Goal: Task Accomplishment & Management: Use online tool/utility

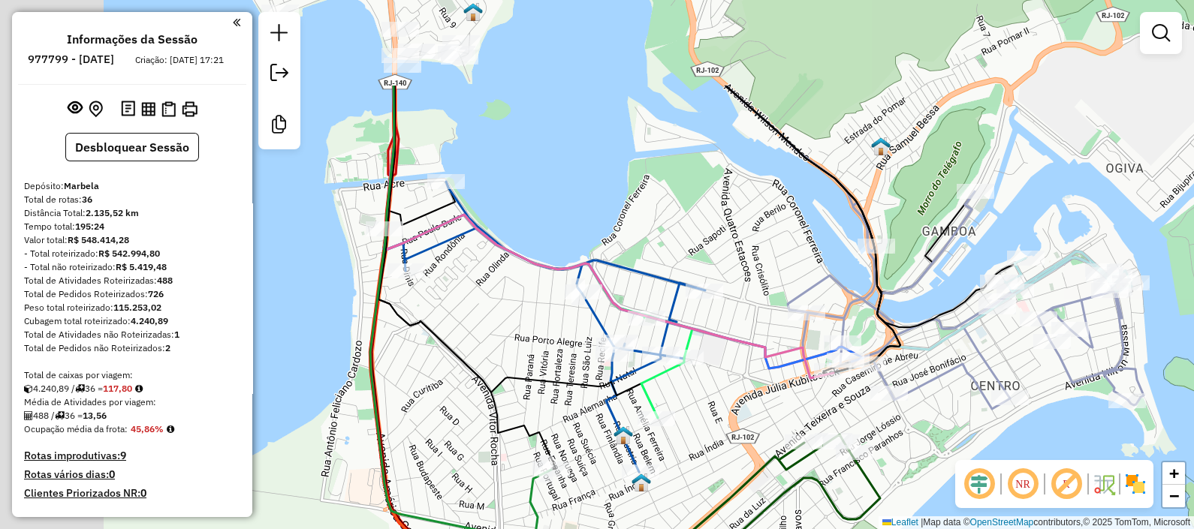
drag, startPoint x: 452, startPoint y: 289, endPoint x: 682, endPoint y: 391, distance: 251.4
click at [716, 417] on div "Janela de atendimento Grade de atendimento Capacidade Transportadoras Veículos …" at bounding box center [597, 264] width 1194 height 529
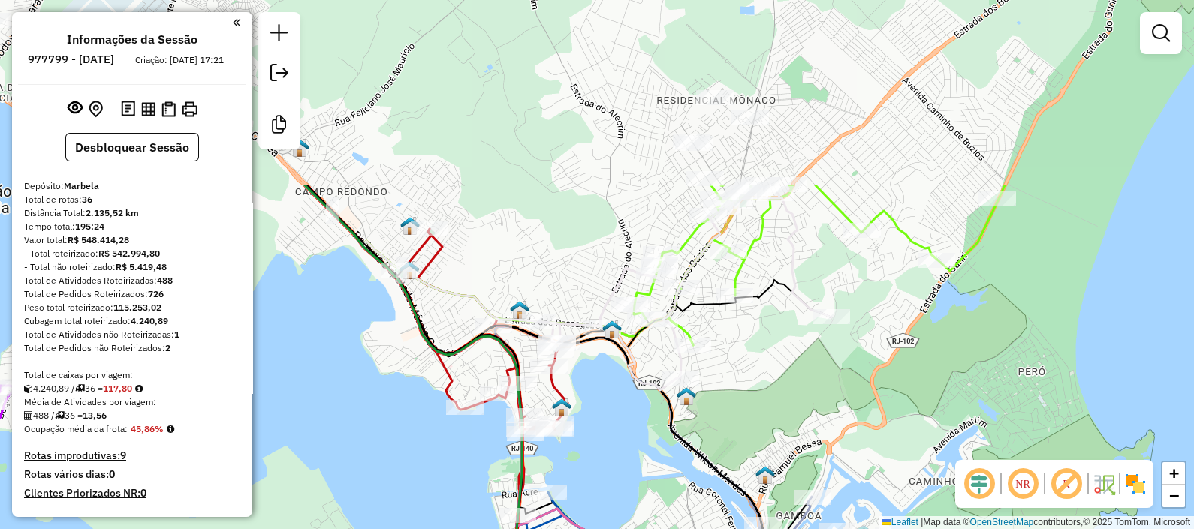
drag, startPoint x: 562, startPoint y: 194, endPoint x: 632, endPoint y: 397, distance: 215.1
click at [612, 424] on div "Janela de atendimento Grade de atendimento Capacidade Transportadoras Veículos …" at bounding box center [597, 264] width 1194 height 529
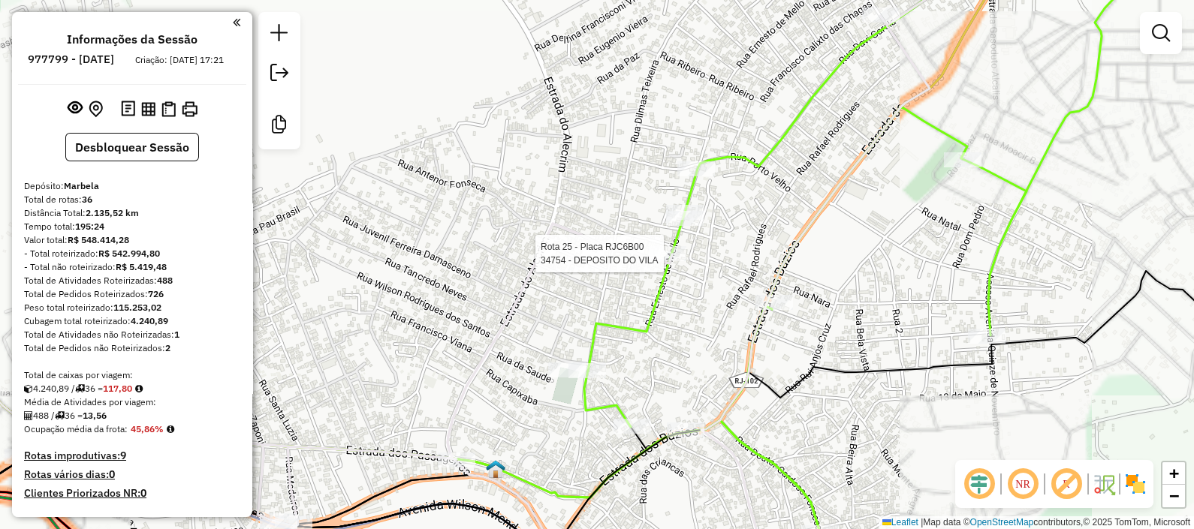
select select "**********"
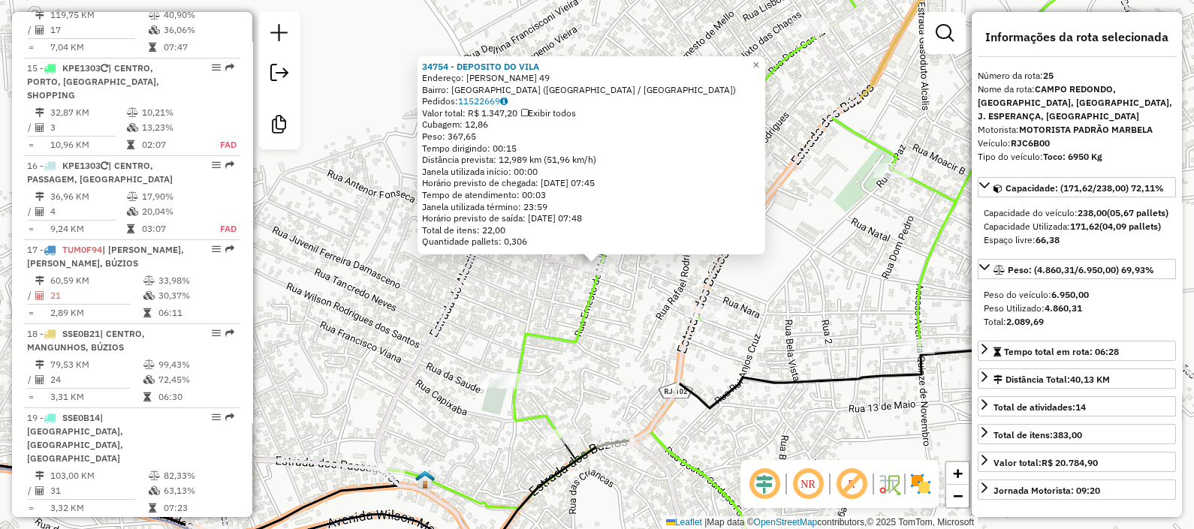
scroll to position [2596, 0]
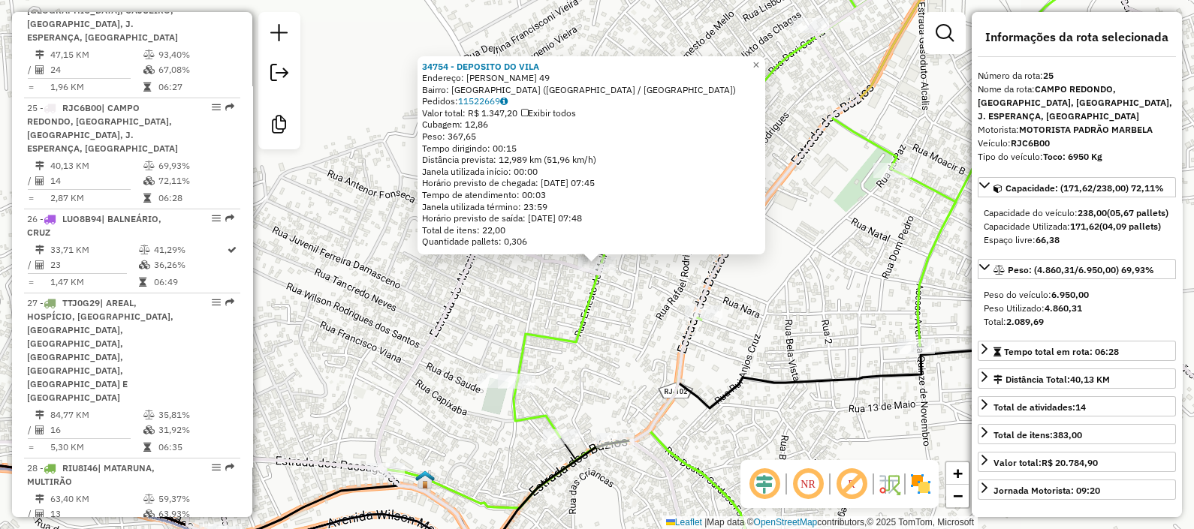
click at [737, 270] on div "34754 - DEPOSITO DO [GEOGRAPHIC_DATA]: [PERSON_NAME] 49 Bairro: [GEOGRAPHIC_DAT…" at bounding box center [597, 264] width 1194 height 529
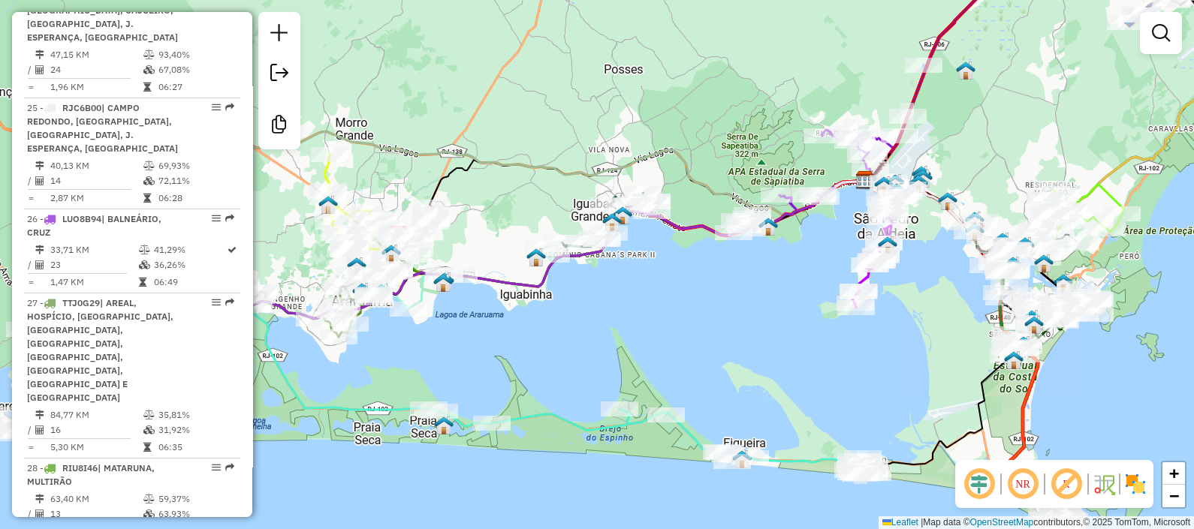
drag, startPoint x: 590, startPoint y: 278, endPoint x: 930, endPoint y: 282, distance: 339.4
click at [930, 282] on div "Janela de atendimento Grade de atendimento Capacidade Transportadoras Veículos …" at bounding box center [597, 264] width 1194 height 529
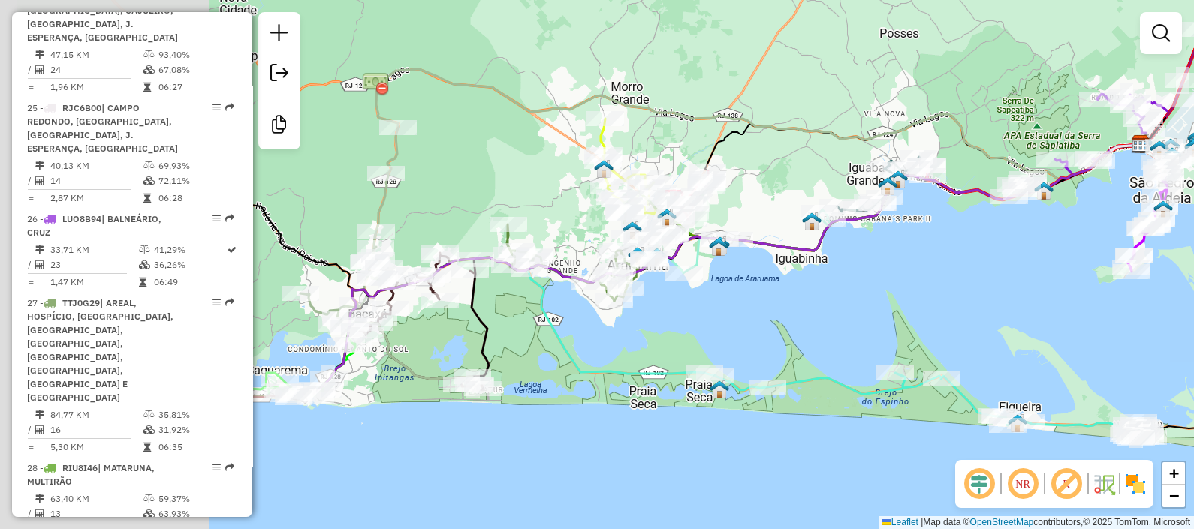
drag, startPoint x: 469, startPoint y: 302, endPoint x: 751, endPoint y: 255, distance: 285.4
click at [757, 259] on div "Janela de atendimento Grade de atendimento Capacidade Transportadoras Veículos …" at bounding box center [597, 264] width 1194 height 529
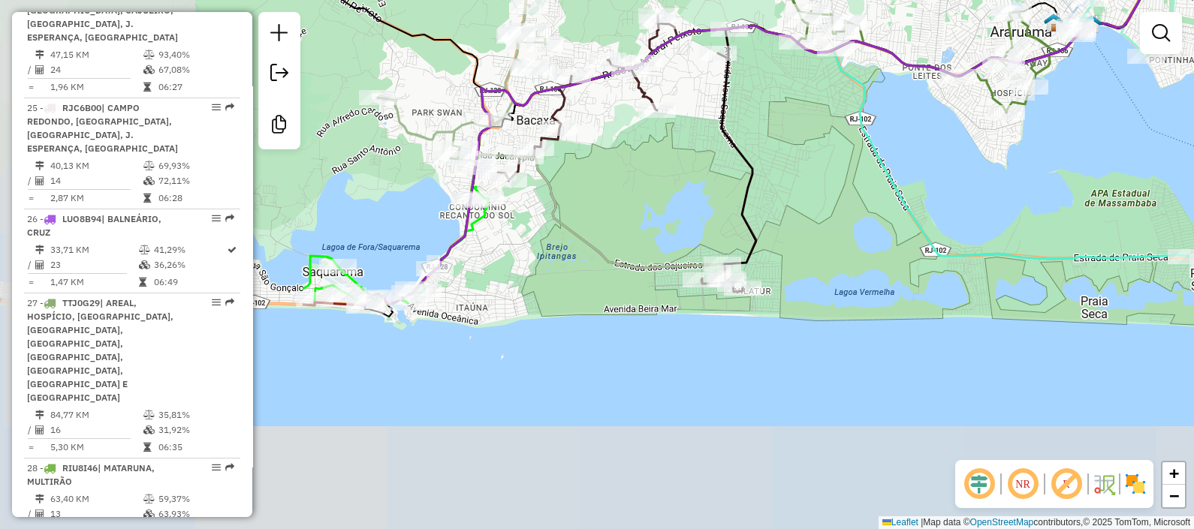
drag, startPoint x: 375, startPoint y: 373, endPoint x: 804, endPoint y: 131, distance: 492.2
click at [804, 131] on div "Janela de atendimento Grade de atendimento Capacidade Transportadoras Veículos …" at bounding box center [597, 264] width 1194 height 529
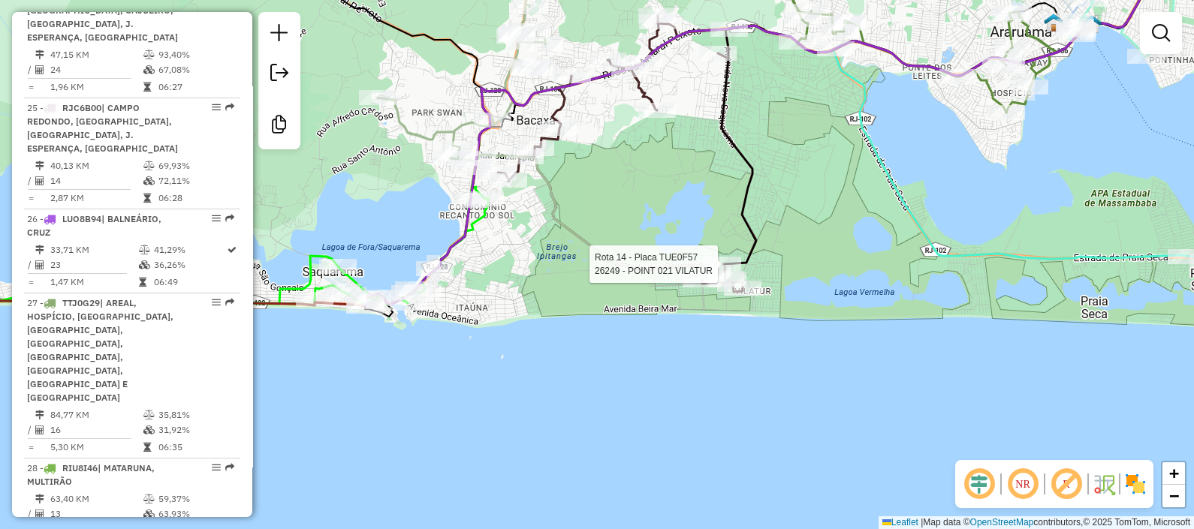
select select "**********"
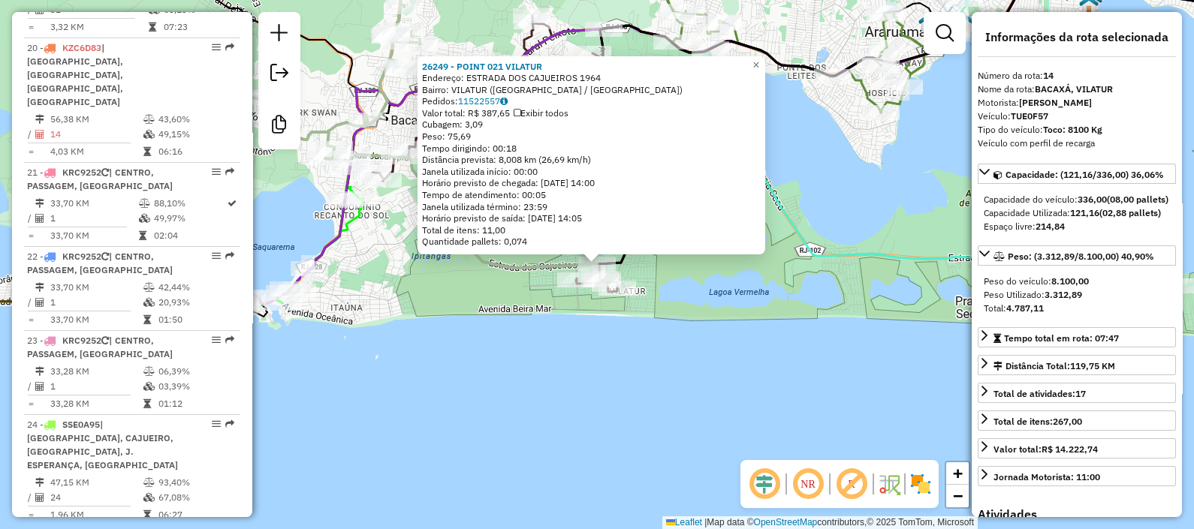
scroll to position [1647, 0]
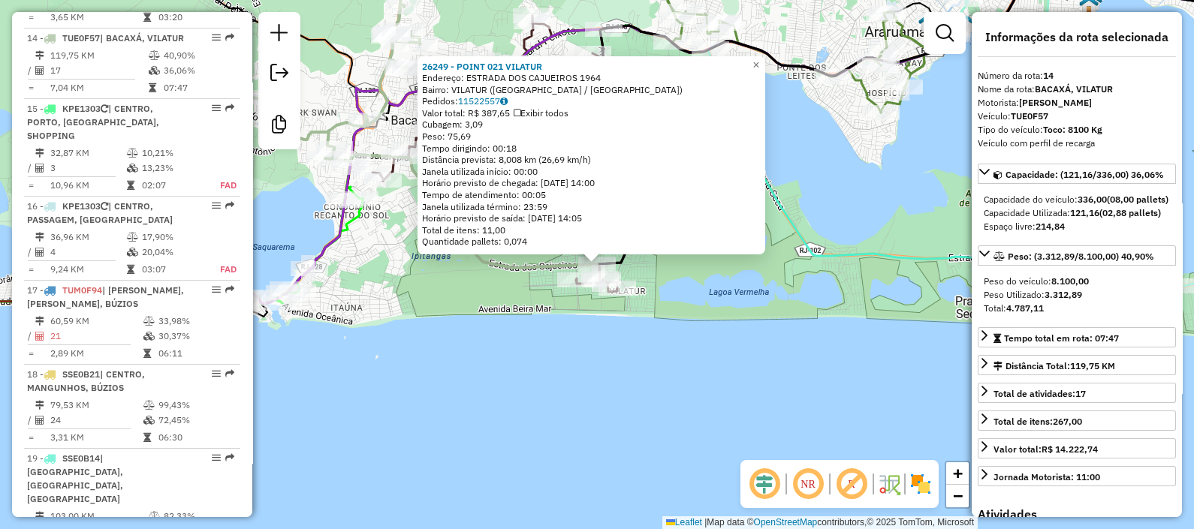
click at [827, 164] on div "26249 - POINT 021 VILATUR Endereço: [GEOGRAPHIC_DATA] 1964 Bairro: [GEOGRAPHIC_…" at bounding box center [597, 264] width 1194 height 529
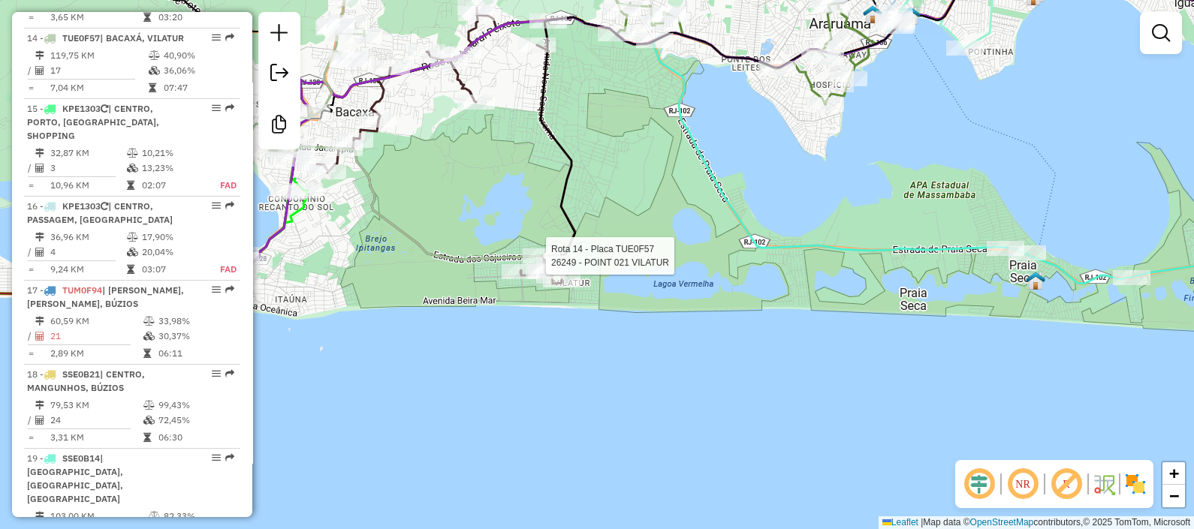
select select "**********"
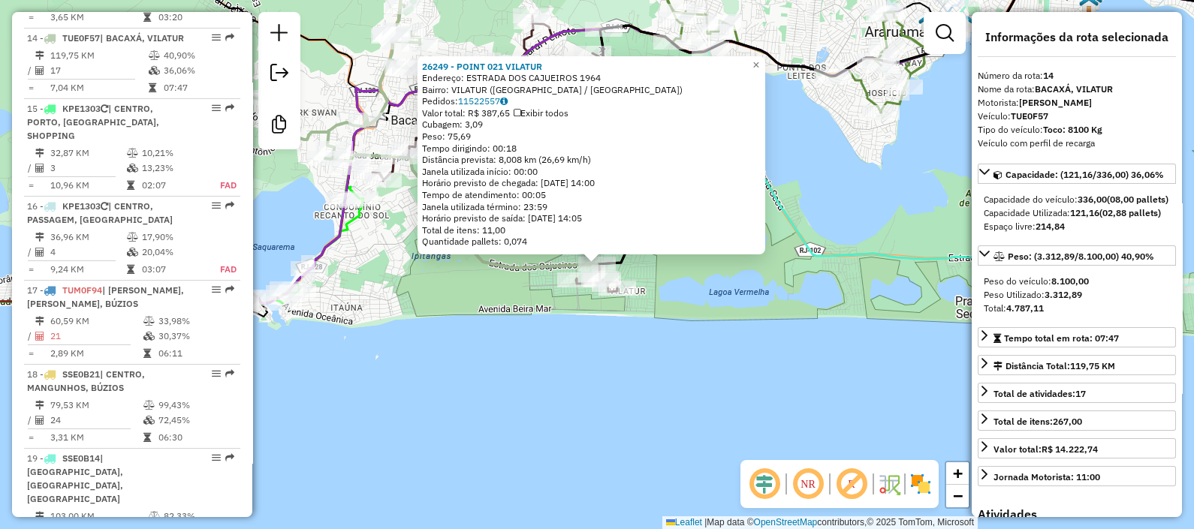
click at [410, 269] on div "26249 - POINT 021 VILATUR Endereço: [GEOGRAPHIC_DATA] 1964 Bairro: [GEOGRAPHIC_…" at bounding box center [597, 264] width 1194 height 529
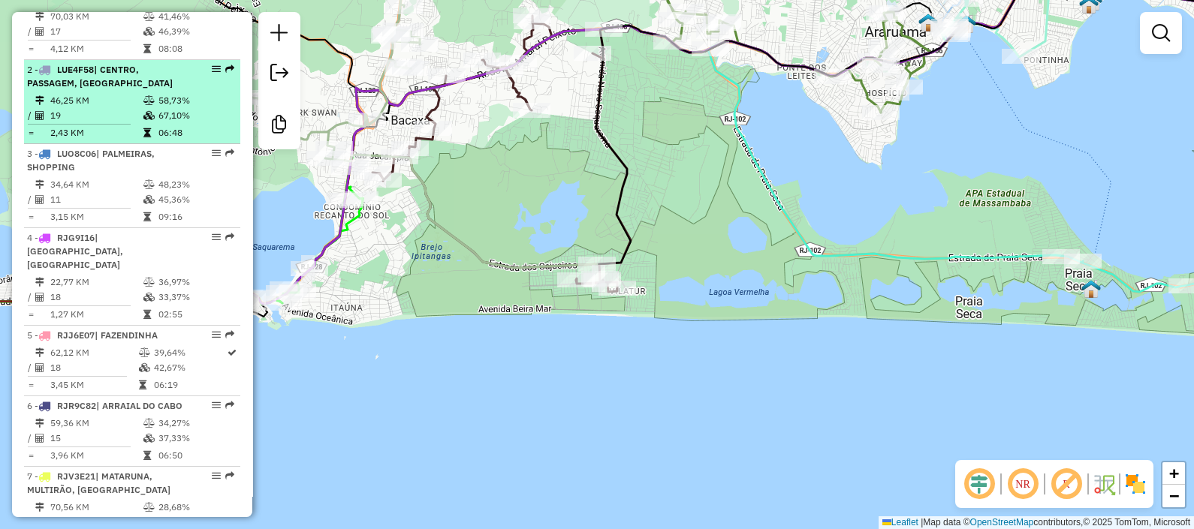
scroll to position [802, 0]
